Goal: Information Seeking & Learning: Compare options

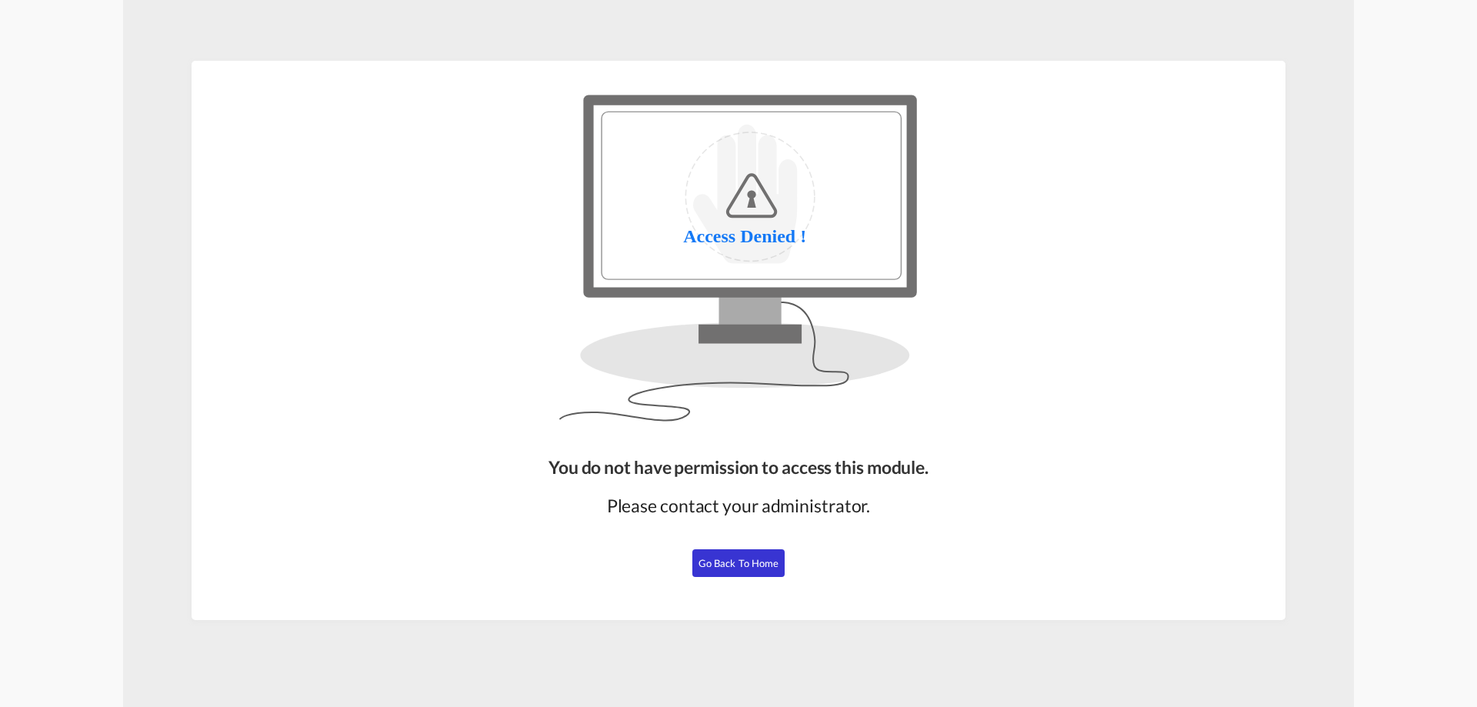
click at [735, 566] on span "Go Back to Home" at bounding box center [738, 563] width 81 height 12
